Goal: Task Accomplishment & Management: Complete application form

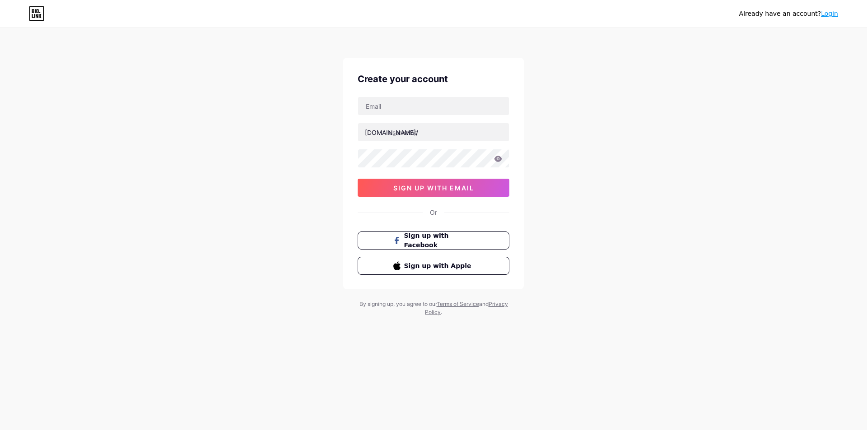
click at [420, 238] on span "Sign up with Facebook" at bounding box center [439, 240] width 70 height 19
click at [391, 111] on input "text" at bounding box center [433, 106] width 151 height 18
type input "[EMAIL_ADDRESS][DOMAIN_NAME]"
click at [431, 131] on input "text" at bounding box center [433, 132] width 151 height 18
type input "l"
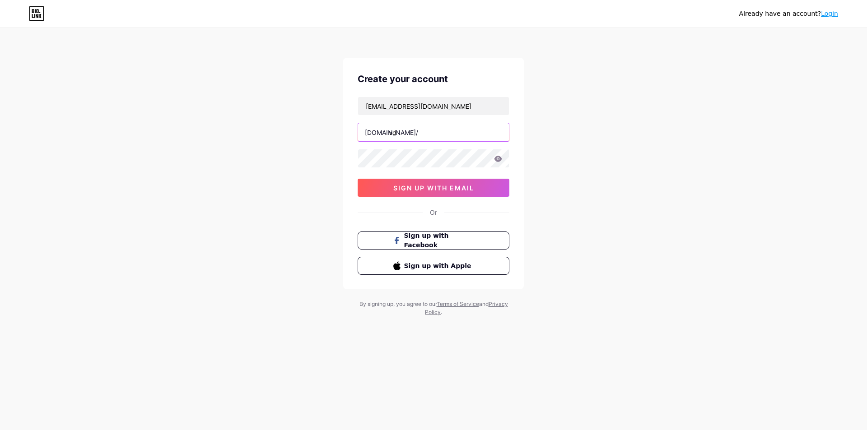
type input "v"
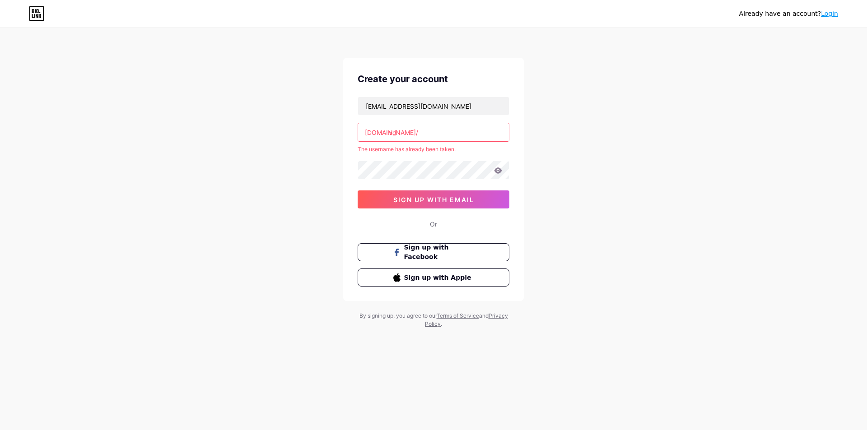
type input "v"
drag, startPoint x: 418, startPoint y: 132, endPoint x: 388, endPoint y: 133, distance: 29.4
click at [388, 133] on input "lily" at bounding box center [433, 132] width 151 height 18
type input "s"
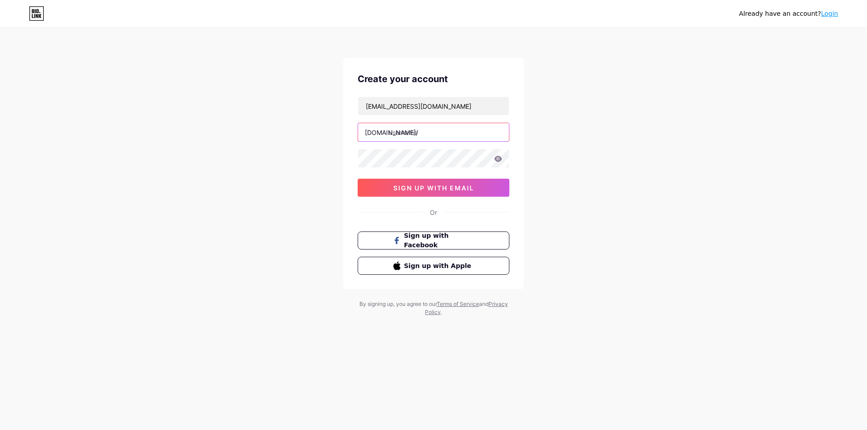
type input "a"
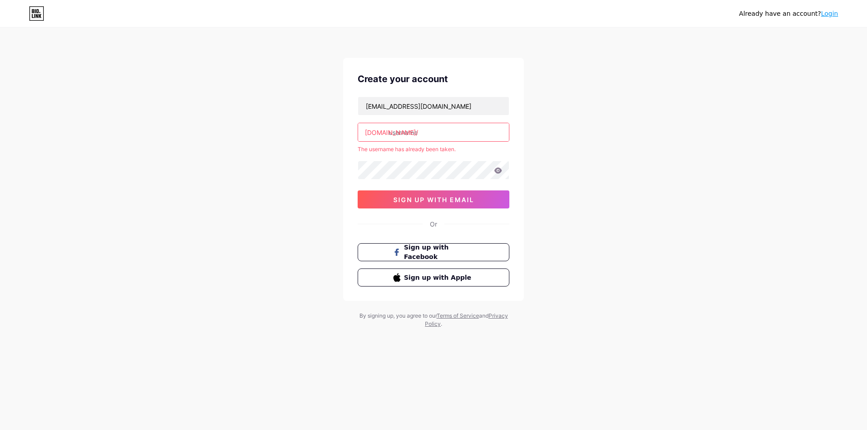
type input "a"
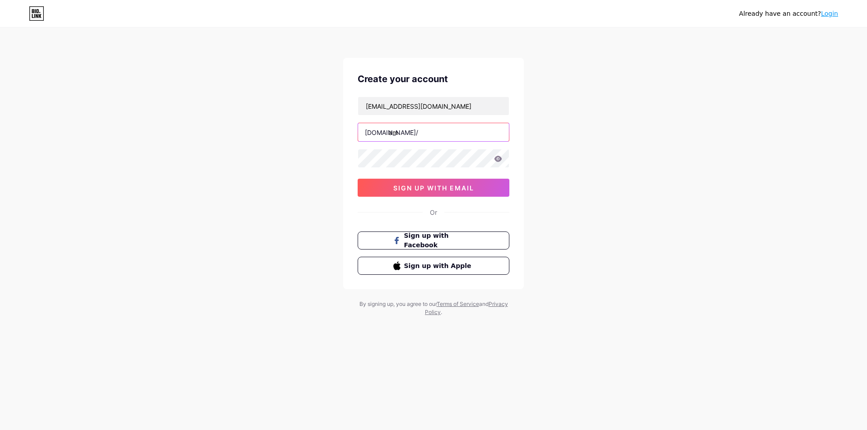
type input "a"
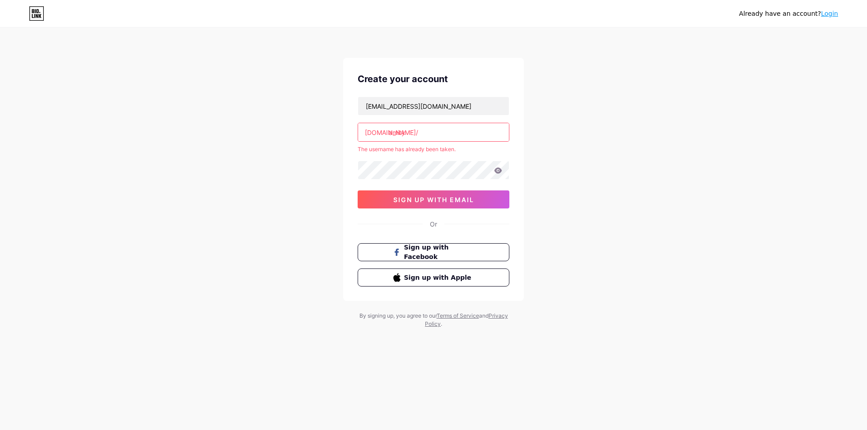
click at [422, 135] on input "amity" at bounding box center [433, 132] width 151 height 18
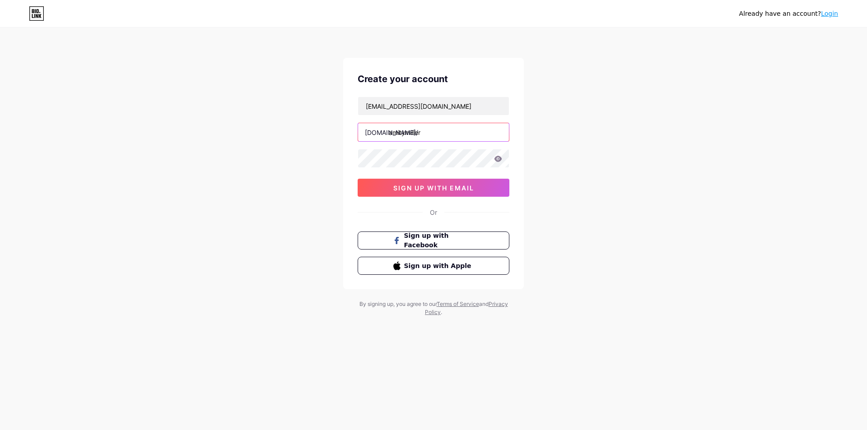
type input "amitymiller"
click at [574, 117] on div "Already have an account? Login Create your account [EMAIL_ADDRESS][DOMAIN_NAME]…" at bounding box center [433, 172] width 867 height 345
click at [435, 190] on span "sign up with email" at bounding box center [433, 188] width 81 height 8
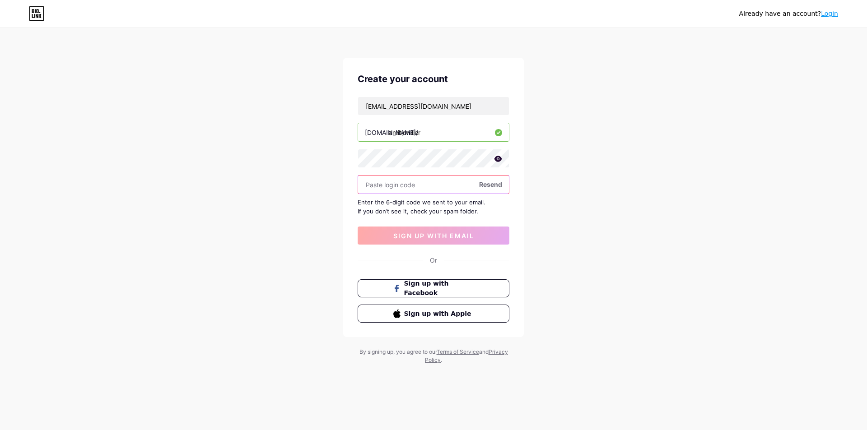
click at [403, 186] on input "text" at bounding box center [433, 185] width 151 height 18
type input "218346"
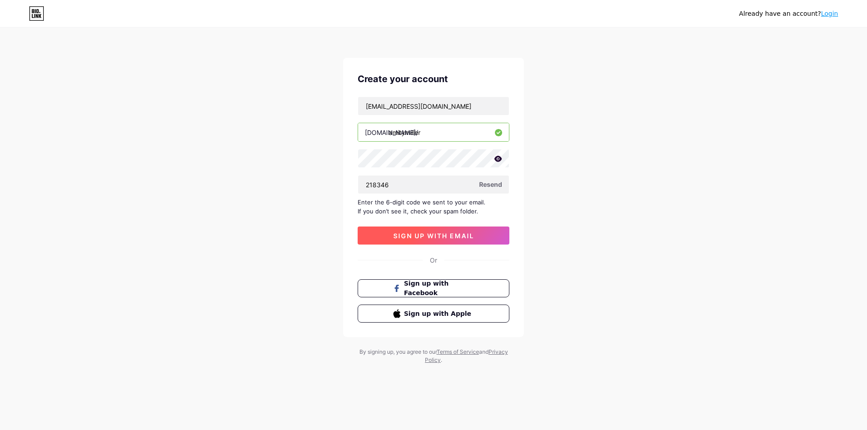
click at [419, 233] on span "sign up with email" at bounding box center [433, 236] width 81 height 8
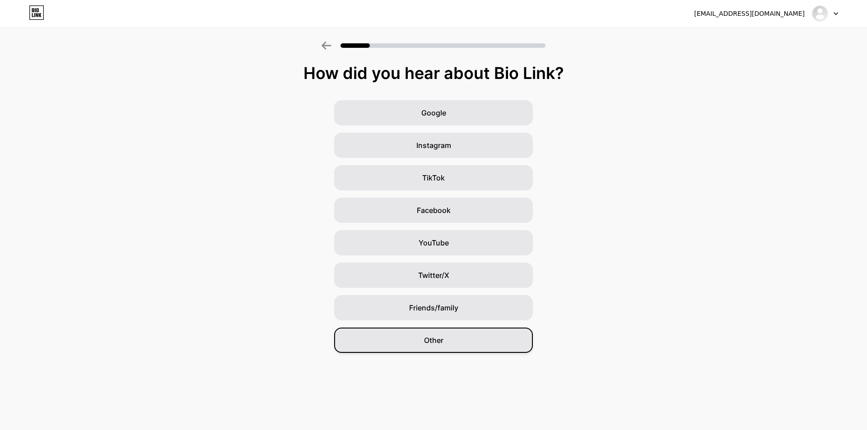
click at [439, 338] on span "Other" at bounding box center [433, 340] width 19 height 11
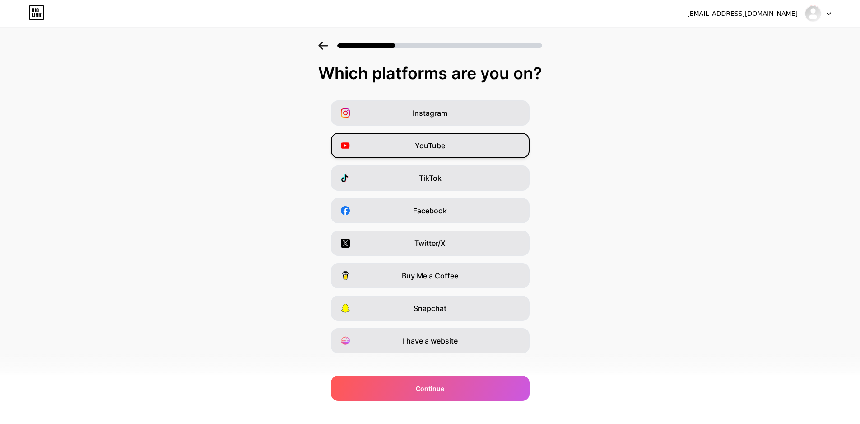
click at [459, 147] on div "YouTube" at bounding box center [430, 145] width 199 height 25
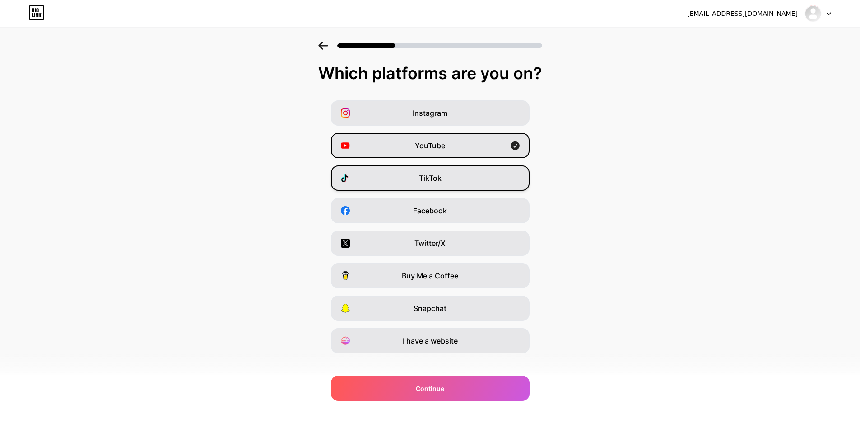
click at [454, 175] on div "TikTok" at bounding box center [430, 177] width 199 height 25
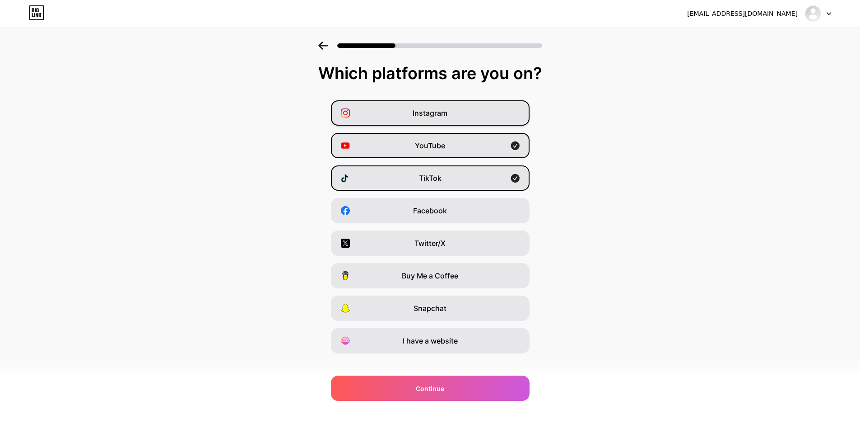
click at [464, 110] on div "Instagram" at bounding box center [430, 112] width 199 height 25
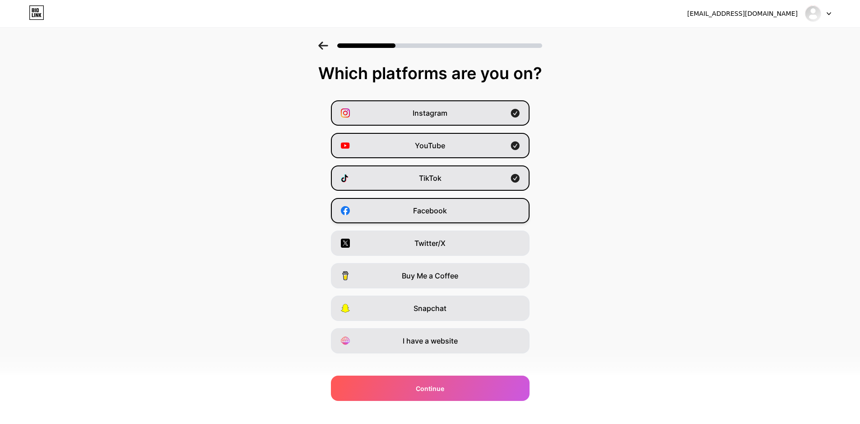
click at [456, 216] on div "Facebook" at bounding box center [430, 210] width 199 height 25
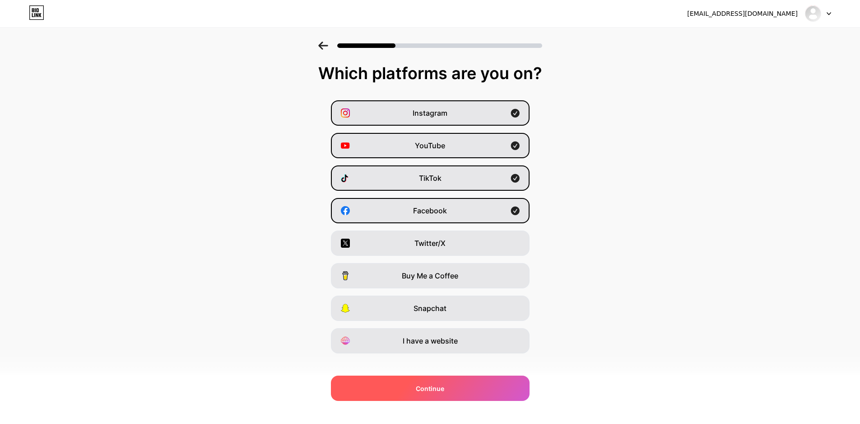
click at [442, 383] on span "Continue" at bounding box center [430, 387] width 28 height 9
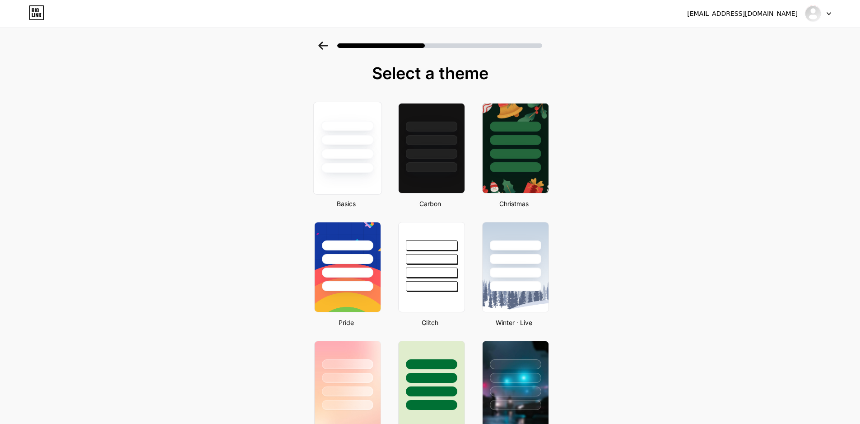
click at [345, 150] on div at bounding box center [347, 154] width 53 height 10
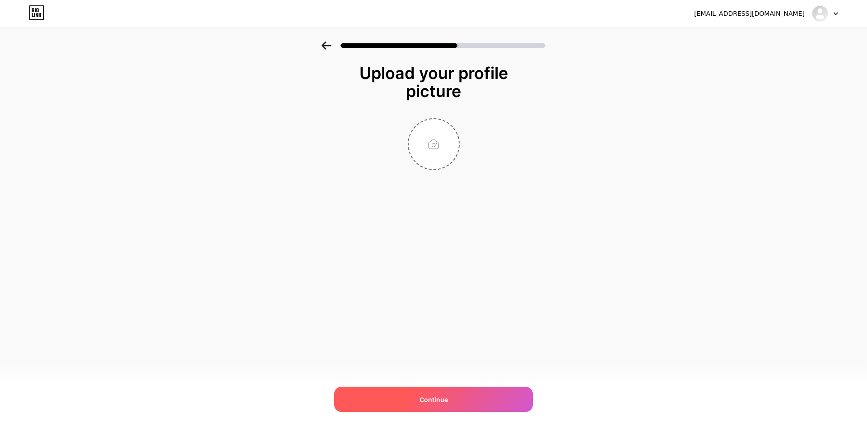
click at [442, 400] on span "Continue" at bounding box center [434, 399] width 28 height 9
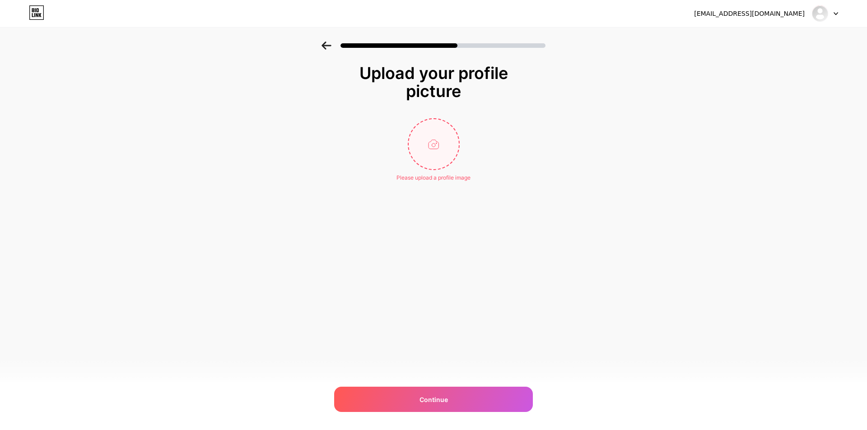
click at [434, 146] on input "file" at bounding box center [434, 144] width 50 height 50
click at [440, 157] on input "file" at bounding box center [434, 144] width 50 height 50
type input "C:\fakepath\e7e05e4379365d2600fb79d9ba844fb7.jpg"
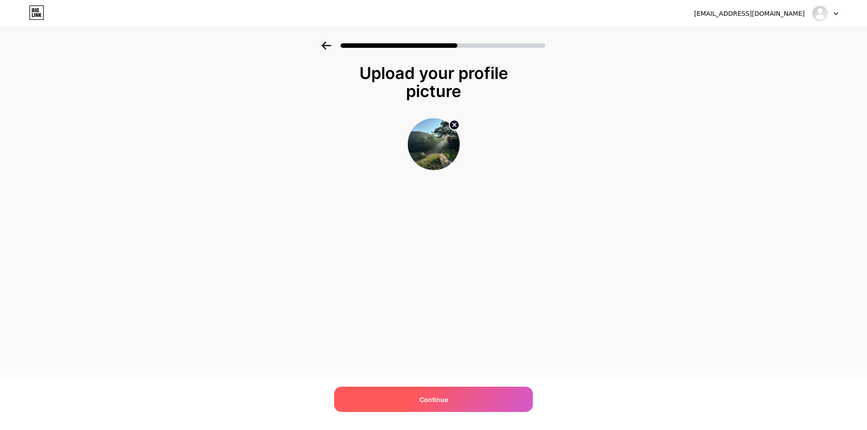
click at [451, 396] on div "Continue" at bounding box center [433, 399] width 199 height 25
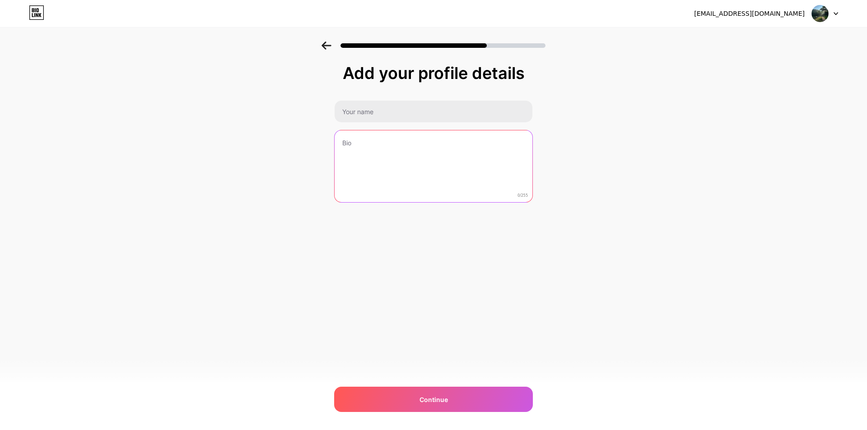
click at [378, 147] on textarea at bounding box center [434, 167] width 198 height 73
type textarea "A"
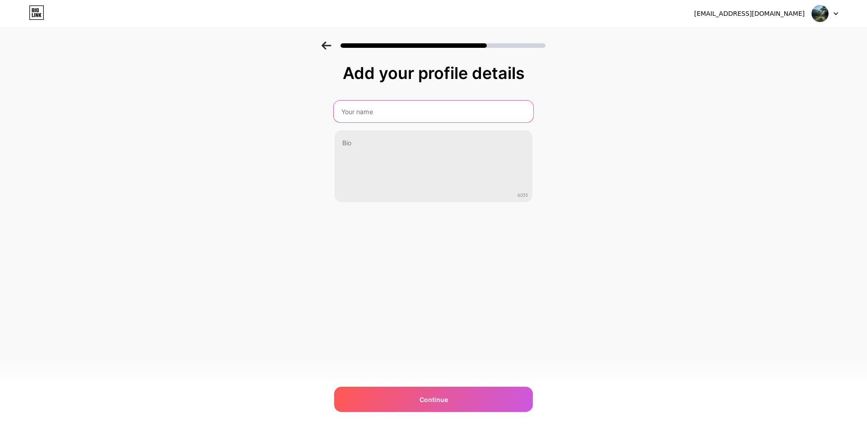
click at [421, 116] on input "text" at bounding box center [434, 112] width 200 height 22
type input "[PERSON_NAME]"
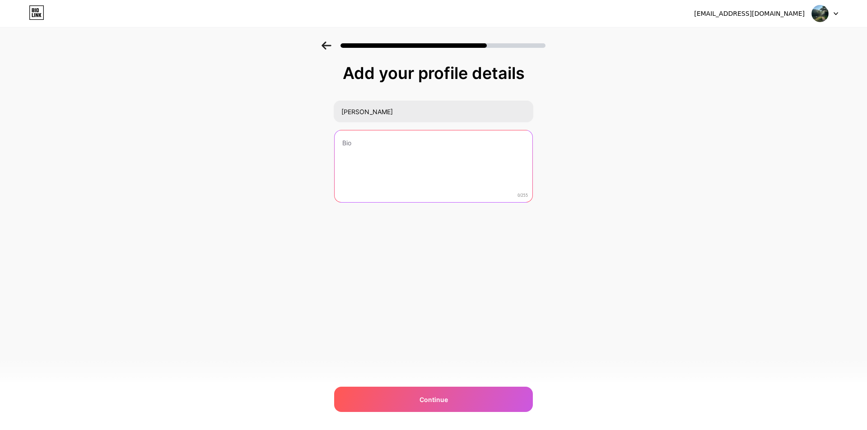
click at [411, 153] on textarea at bounding box center [434, 167] width 198 height 73
paste textarea "Hi there! 👋 This is your one-stop hub for all my favorite finds—Amazon picks, b…"
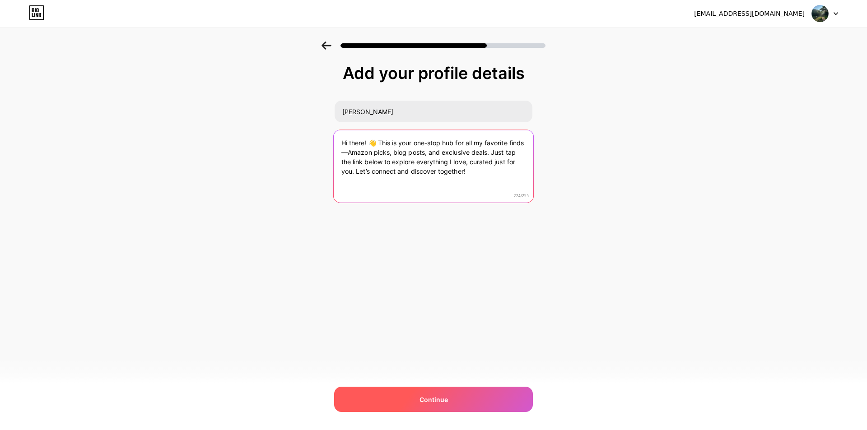
type textarea "Hi there! 👋 This is your one-stop hub for all my favorite finds—Amazon picks, b…"
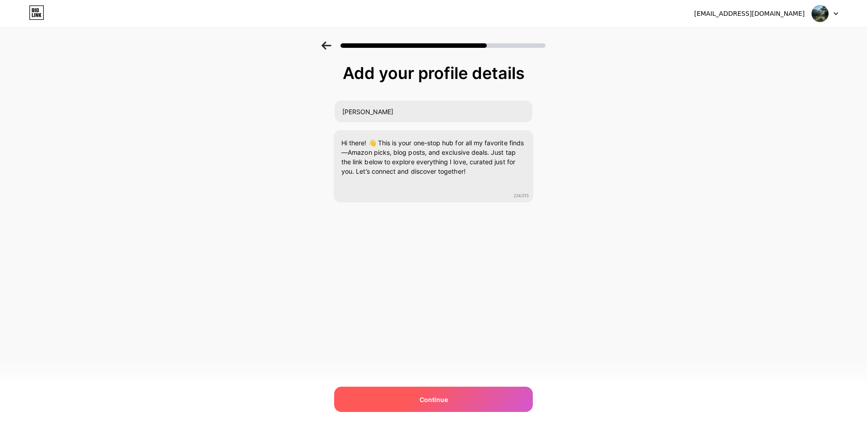
click at [454, 401] on div "Continue" at bounding box center [433, 399] width 199 height 25
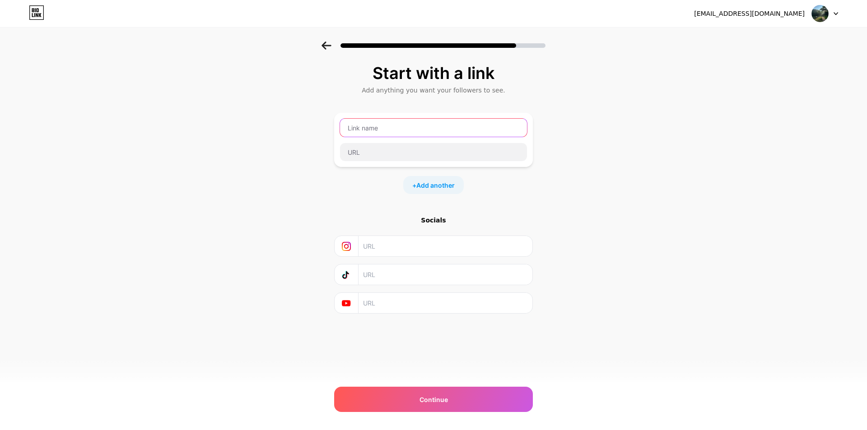
click at [401, 126] on input "text" at bounding box center [433, 128] width 187 height 18
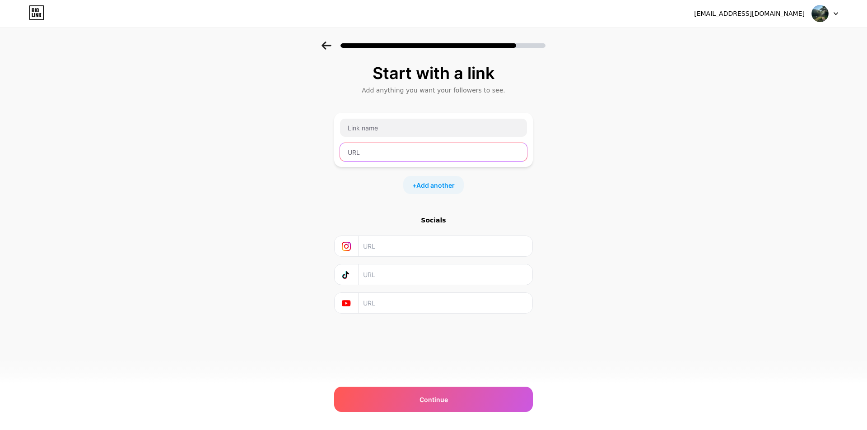
click at [390, 155] on input "text" at bounding box center [433, 152] width 187 height 18
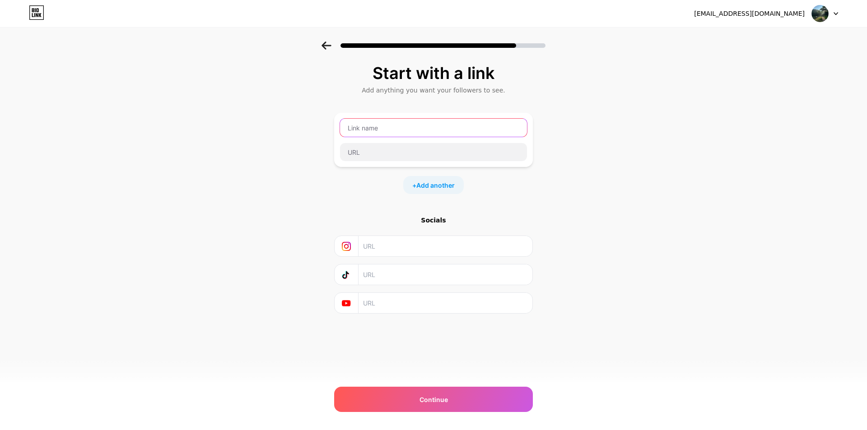
click at [396, 129] on input "text" at bounding box center [433, 128] width 187 height 18
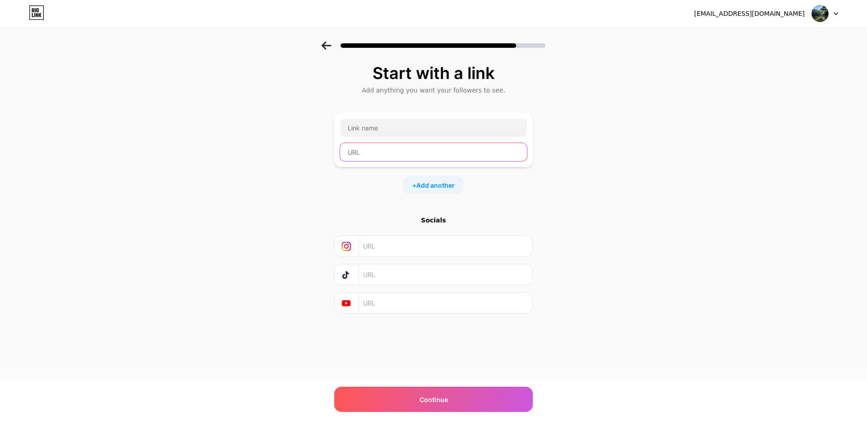
click at [386, 152] on input "text" at bounding box center [433, 152] width 187 height 18
paste input "[URL][DOMAIN_NAME]"
type input "[URL][DOMAIN_NAME]"
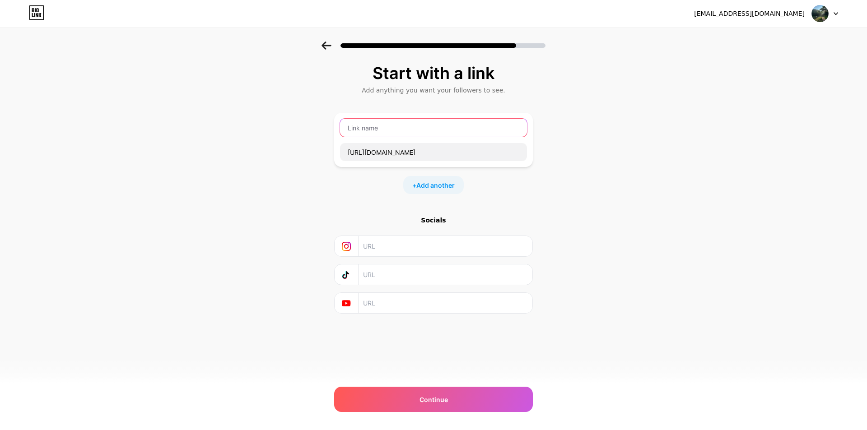
click at [385, 131] on input "text" at bounding box center [433, 128] width 187 height 18
type input "a"
type input "Amazon"
click at [566, 184] on div "Start with a link Add anything you want your followers to see. Amazon [URL][DOM…" at bounding box center [433, 200] width 867 height 317
click at [417, 247] on input "text" at bounding box center [445, 246] width 164 height 20
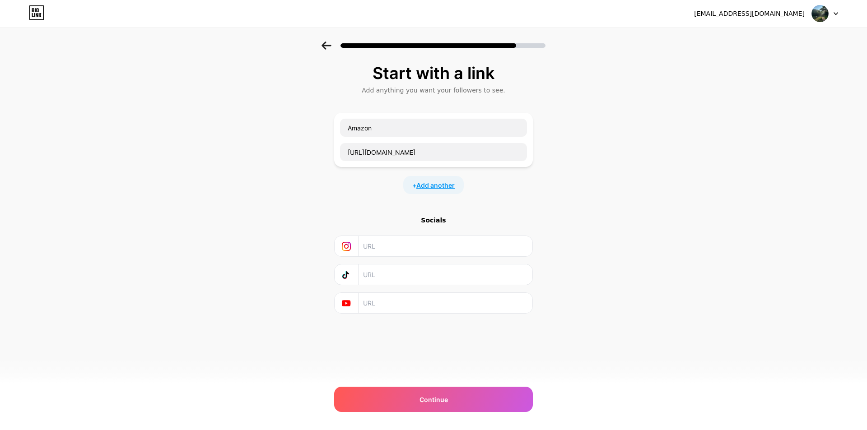
click at [453, 186] on span "Add another" at bounding box center [435, 185] width 38 height 9
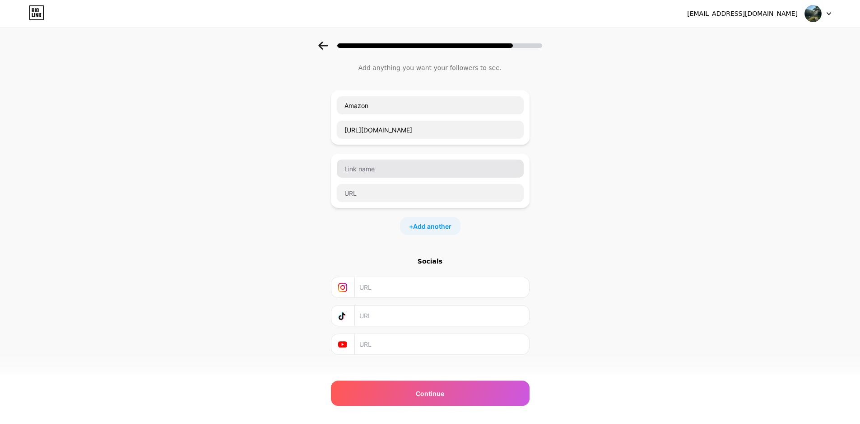
scroll to position [35, 0]
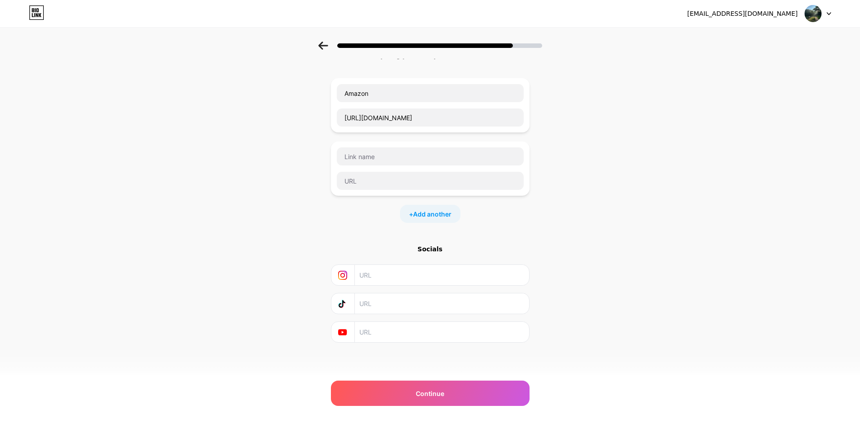
click at [386, 304] on input "text" at bounding box center [441, 303] width 164 height 20
paste input "[URL][DOMAIN_NAME]"
type input "[URL][DOMAIN_NAME]"
click at [625, 267] on div "Start with a link Add anything you want your followers to see. Amazon [URL][DOM…" at bounding box center [430, 197] width 860 height 381
click at [374, 271] on input "text" at bounding box center [441, 275] width 164 height 20
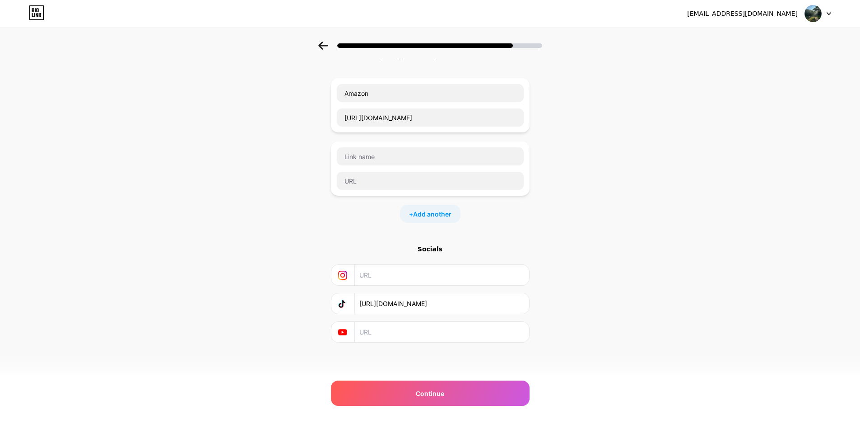
click at [380, 330] on input "text" at bounding box center [441, 332] width 164 height 20
click at [346, 333] on icon at bounding box center [342, 332] width 9 height 6
click at [346, 275] on icon at bounding box center [342, 275] width 9 height 9
click at [381, 331] on input "text" at bounding box center [441, 332] width 164 height 20
click at [391, 279] on input "text" at bounding box center [441, 275] width 164 height 20
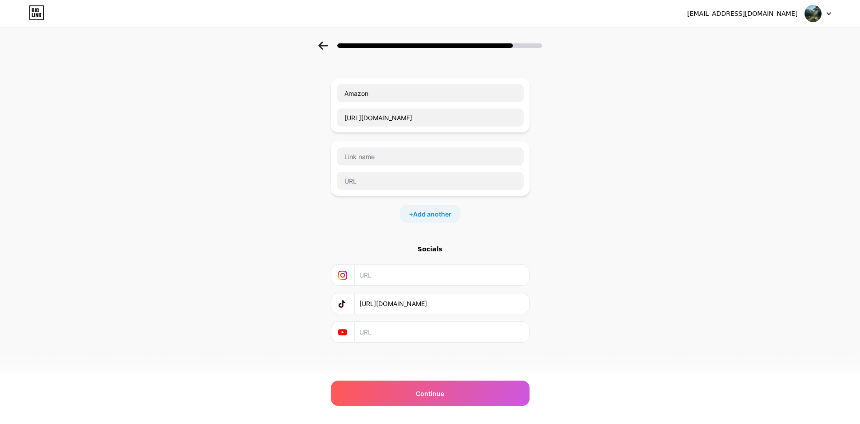
paste input "[URL][DOMAIN_NAME]"
type input "[URL][DOMAIN_NAME]"
click at [586, 251] on div "Start with a link Add anything you want your followers to see. Amazon [URL][DOM…" at bounding box center [430, 197] width 860 height 381
click at [386, 330] on input "text" at bounding box center [441, 332] width 164 height 20
paste input "[URL][DOMAIN_NAME]"
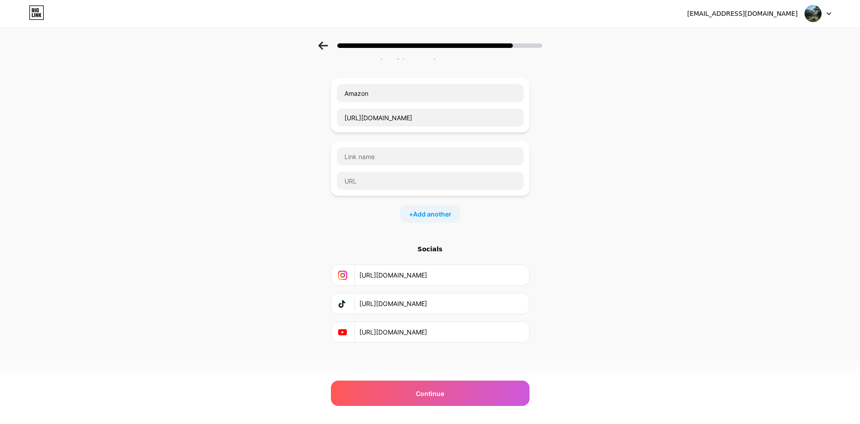
type input "[URL][DOMAIN_NAME]"
click at [621, 227] on div "Start with a link Add anything you want your followers to see. Amazon [URL][DOM…" at bounding box center [430, 197] width 860 height 381
click at [443, 387] on div "Continue" at bounding box center [430, 392] width 199 height 25
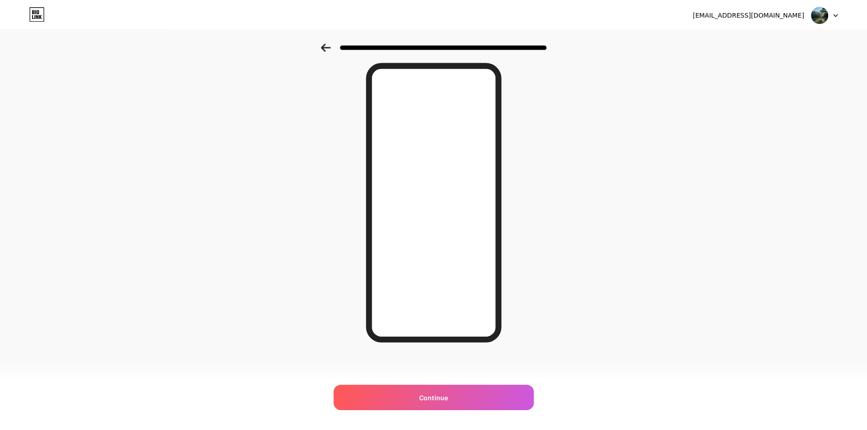
scroll to position [0, 0]
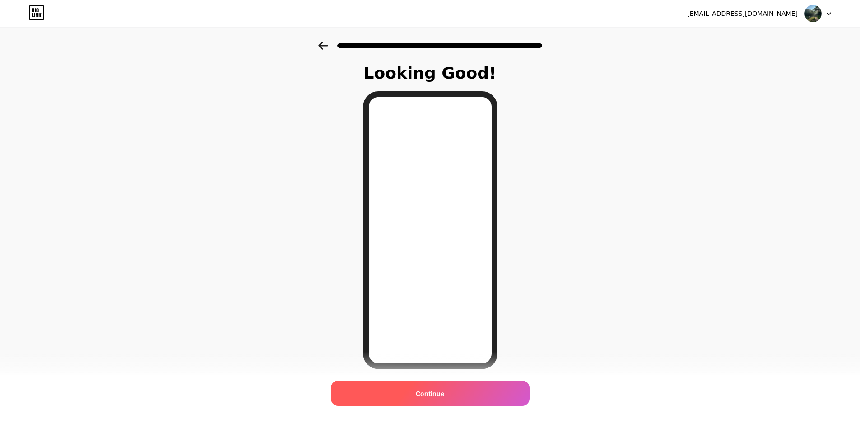
click at [431, 399] on div "Continue" at bounding box center [430, 392] width 199 height 25
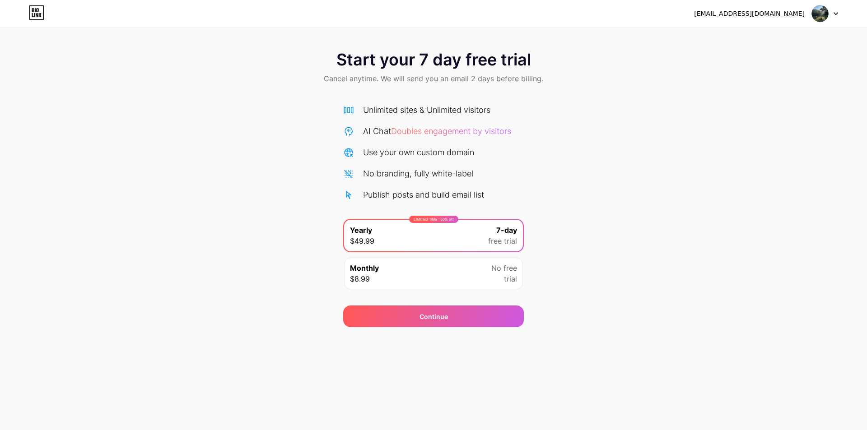
click at [448, 268] on div "Monthly $8.99 No free trial" at bounding box center [433, 274] width 179 height 32
click at [632, 208] on div "Start your 7 day free trial Cancel anytime. We will send you an email 2 days be…" at bounding box center [433, 185] width 867 height 286
click at [452, 231] on div "LIMITED TIME : 50% off Yearly $49.99 7-day free trial" at bounding box center [433, 236] width 179 height 32
click at [545, 173] on div "Start your 7 day free trial Cancel anytime. We will send you an email 2 days be…" at bounding box center [433, 185] width 867 height 286
